Goal: Information Seeking & Learning: Learn about a topic

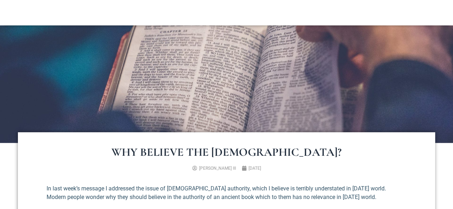
scroll to position [250, 0]
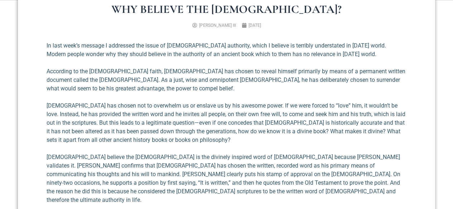
click at [188, 137] on p "[DEMOGRAPHIC_DATA] has chosen not to overwhelm us or enslave us by his awesome …" at bounding box center [227, 123] width 360 height 43
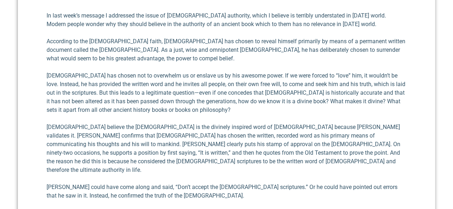
scroll to position [322, 0]
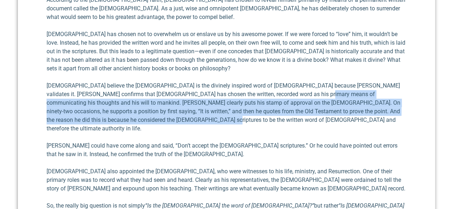
drag, startPoint x: 283, startPoint y: 95, endPoint x: 275, endPoint y: 120, distance: 26.1
click at [275, 120] on p "[DEMOGRAPHIC_DATA] believe the [DEMOGRAPHIC_DATA] is the divinely inspired word…" at bounding box center [227, 108] width 360 height 52
copy p "[DEMOGRAPHIC_DATA] clearly puts his stamp of approval on the [DEMOGRAPHIC_DATA]…"
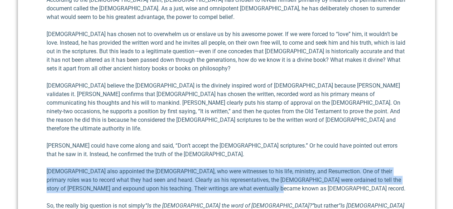
drag, startPoint x: 48, startPoint y: 163, endPoint x: 248, endPoint y: 181, distance: 201.2
click at [248, 181] on p "[DEMOGRAPHIC_DATA] also appointed the [DEMOGRAPHIC_DATA], who were witnesses to…" at bounding box center [227, 180] width 360 height 26
copy p "[DEMOGRAPHIC_DATA] also appointed the [DEMOGRAPHIC_DATA], who were witnesses to…"
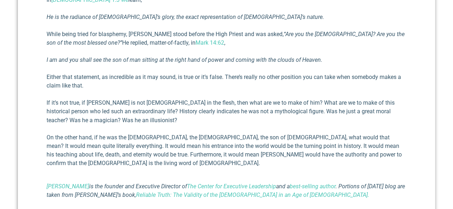
scroll to position [608, 0]
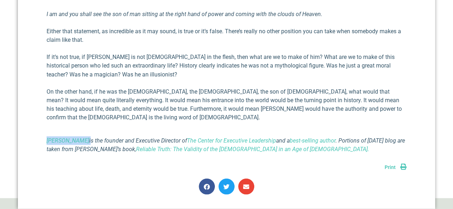
drag, startPoint x: 44, startPoint y: 105, endPoint x: 101, endPoint y: 110, distance: 57.1
copy em "[PERSON_NAME]"
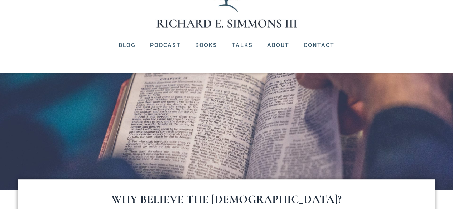
scroll to position [107, 0]
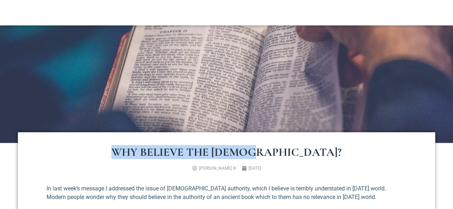
drag, startPoint x: 161, startPoint y: 156, endPoint x: 293, endPoint y: 157, distance: 132.4
click at [293, 157] on h1 "Why Believe the [DEMOGRAPHIC_DATA]?" at bounding box center [227, 152] width 360 height 11
copy h1 "Why Believe the [DEMOGRAPHIC_DATA]?"
drag, startPoint x: 229, startPoint y: 171, endPoint x: 185, endPoint y: 167, distance: 43.4
click at [185, 167] on ul "[PERSON_NAME] III [DATE]" at bounding box center [226, 168] width 365 height 6
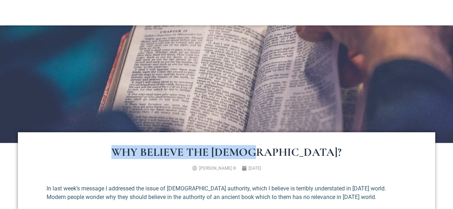
copy span "[PERSON_NAME] III"
drag, startPoint x: 296, startPoint y: 153, endPoint x: 159, endPoint y: 153, distance: 137.4
click at [159, 153] on h1 "Why Believe the [DEMOGRAPHIC_DATA]?" at bounding box center [227, 152] width 360 height 11
copy h1 "Why Believe the [DEMOGRAPHIC_DATA]?"
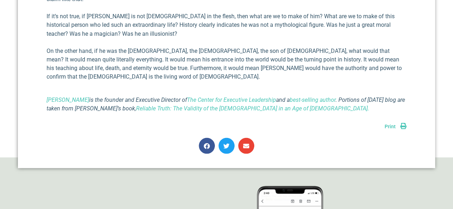
scroll to position [680, 0]
